Goal: Information Seeking & Learning: Learn about a topic

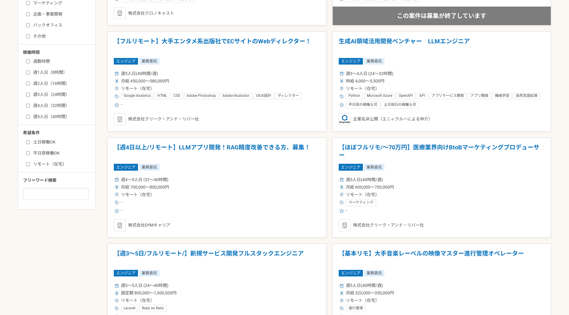
scroll to position [309, 0]
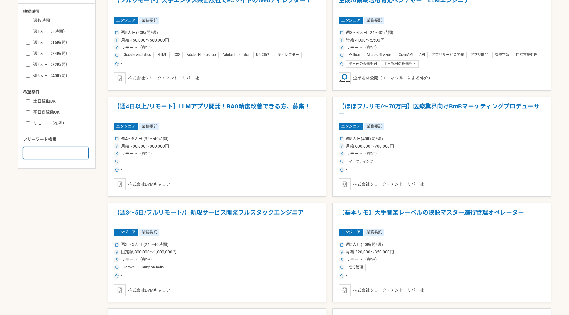
click at [78, 152] on input at bounding box center [56, 153] width 66 height 12
type input "symfony"
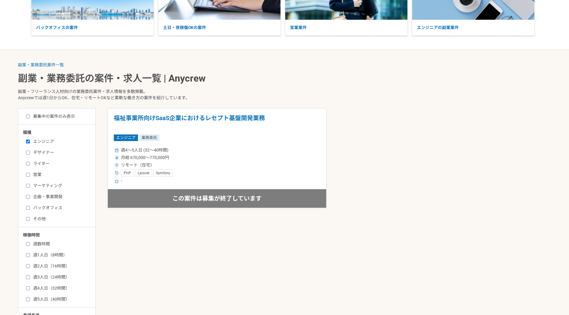
scroll to position [87, 0]
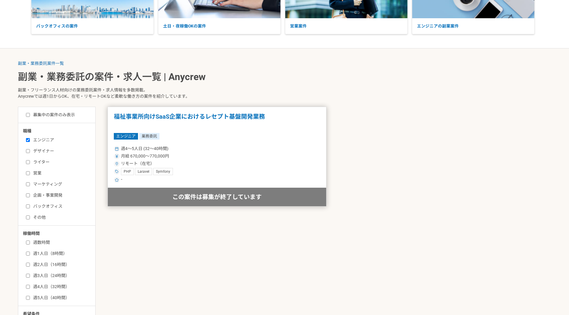
click at [130, 116] on h1 "福祉事業所向けSaaS企業におけるレセプト基盤開発業務" at bounding box center [217, 120] width 206 height 15
